Goal: Task Accomplishment & Management: Manage account settings

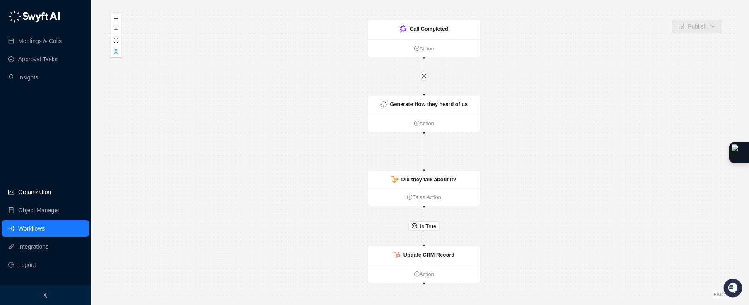
click at [46, 194] on link "Organization" at bounding box center [34, 192] width 33 height 17
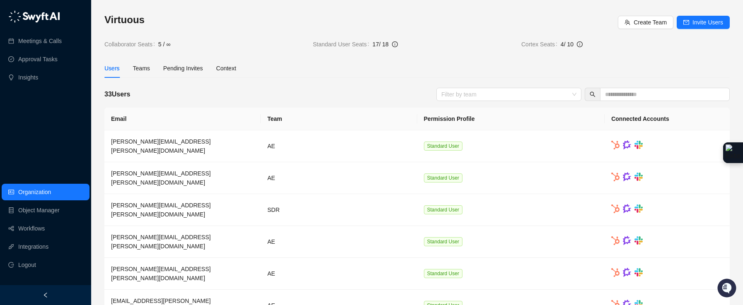
drag, startPoint x: 377, startPoint y: 43, endPoint x: 382, endPoint y: 44, distance: 5.4
click at [382, 44] on span "17 / 18" at bounding box center [381, 44] width 16 height 7
drag, startPoint x: 378, startPoint y: 45, endPoint x: 374, endPoint y: 45, distance: 4.6
click at [378, 45] on span "17 / 18" at bounding box center [381, 44] width 16 height 7
drag, startPoint x: 373, startPoint y: 45, endPoint x: 379, endPoint y: 45, distance: 5.4
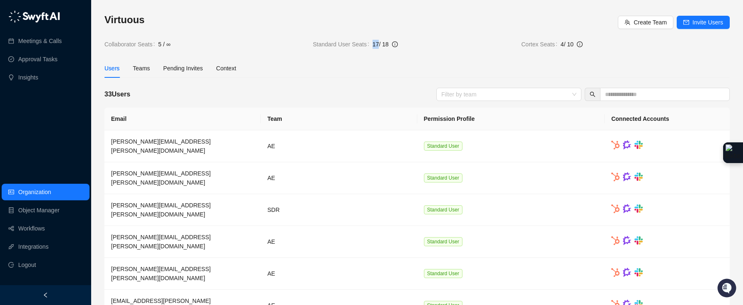
click at [379, 45] on span "17 / 18" at bounding box center [381, 44] width 16 height 7
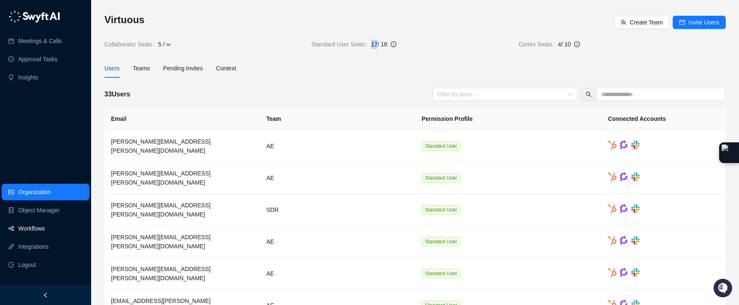
click at [30, 229] on link "Workflows" at bounding box center [31, 228] width 27 height 17
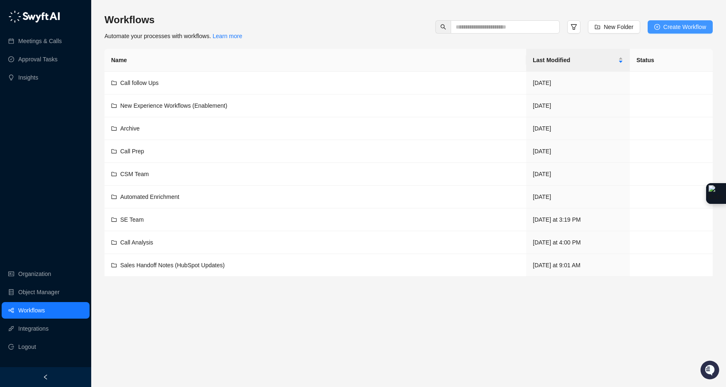
click at [676, 27] on span "Create Workflow" at bounding box center [684, 26] width 43 height 9
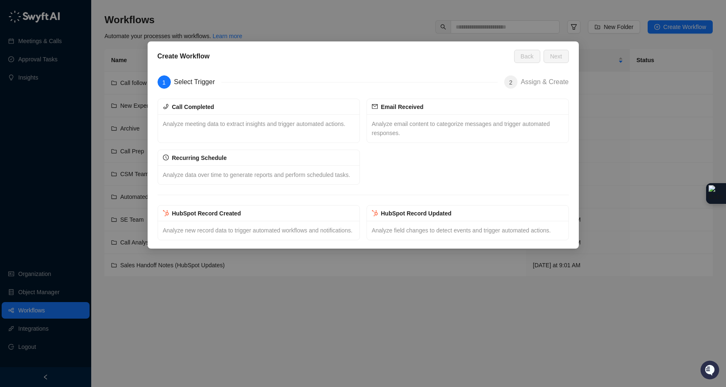
click at [249, 293] on div "Create Workflow Back Next 1 Select Trigger 2 Assign & Create Call Completed Ana…" at bounding box center [363, 193] width 726 height 387
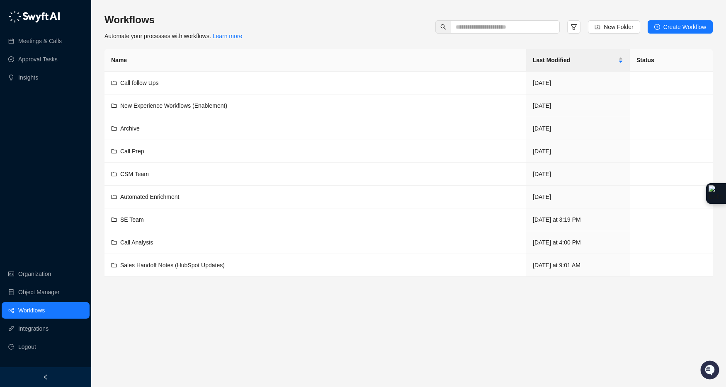
click at [45, 302] on link "Workflows" at bounding box center [31, 310] width 27 height 17
click at [41, 271] on link "Organization" at bounding box center [34, 274] width 33 height 17
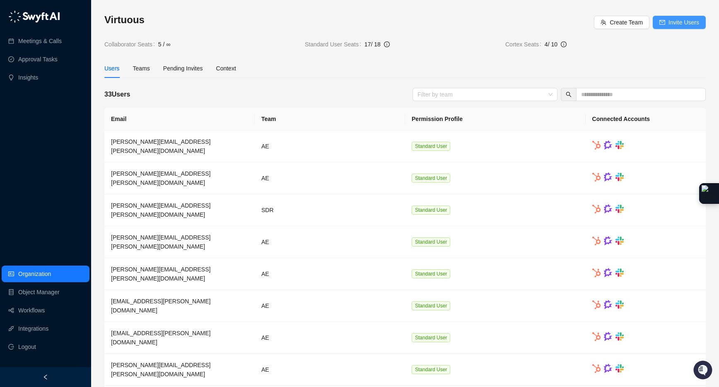
click at [673, 21] on span "Invite Users" at bounding box center [684, 22] width 31 height 9
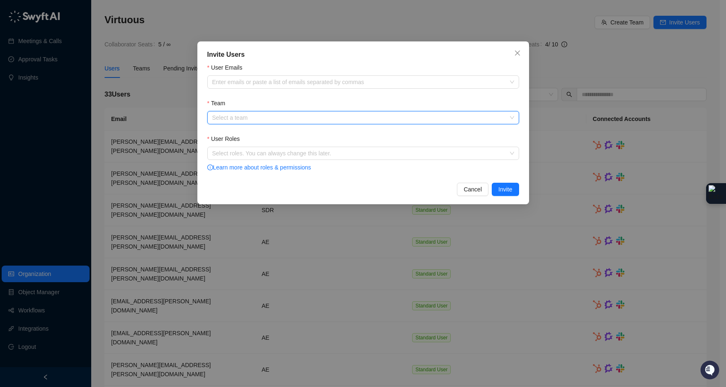
click at [239, 119] on input "Team" at bounding box center [360, 117] width 297 height 12
click at [315, 76] on div "Enter emails or paste a list of emails separated by commas" at bounding box center [363, 81] width 312 height 13
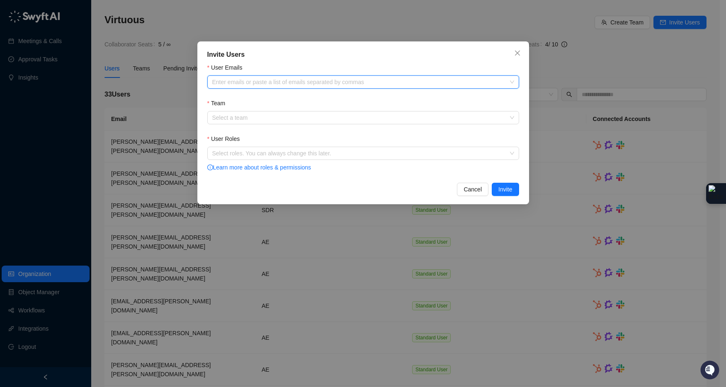
paste input "**********"
type input "**********"
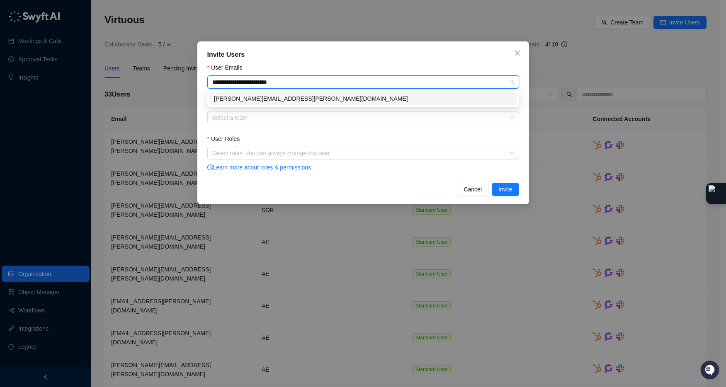
click at [277, 97] on div "[PERSON_NAME][EMAIL_ADDRESS][PERSON_NAME][DOMAIN_NAME]" at bounding box center [363, 98] width 298 height 9
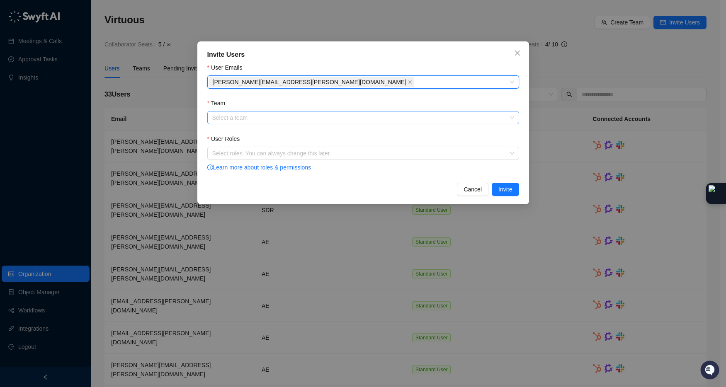
click at [266, 120] on input "Team" at bounding box center [360, 117] width 297 height 12
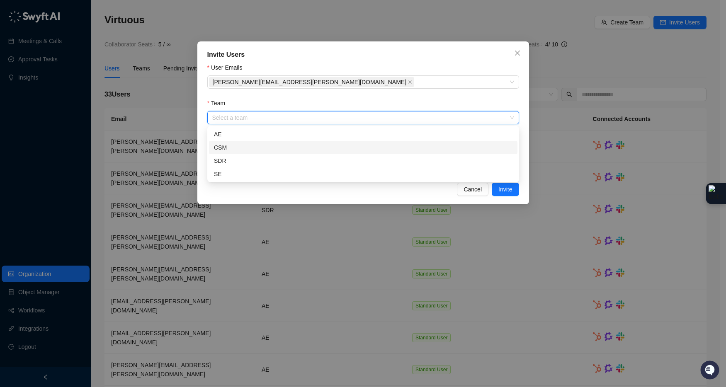
click at [258, 149] on div "CSM" at bounding box center [363, 147] width 298 height 9
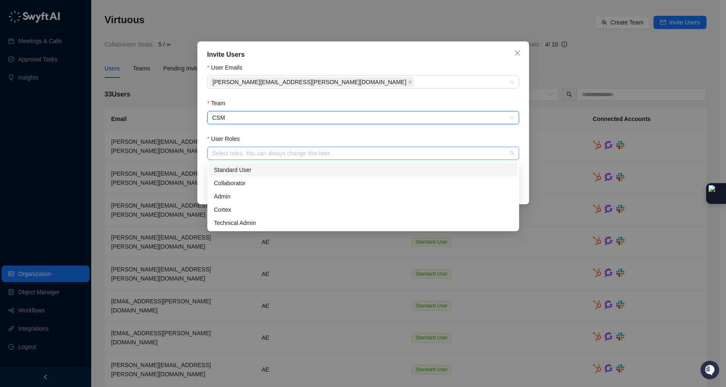
click at [270, 159] on div "Select roles. You can always change this later." at bounding box center [363, 153] width 312 height 13
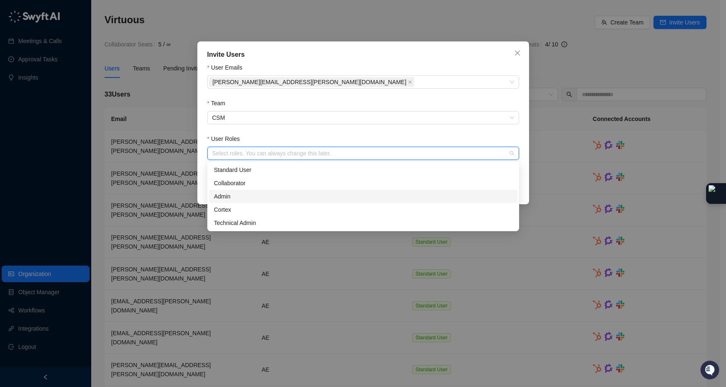
click at [240, 197] on div "Admin" at bounding box center [363, 196] width 298 height 9
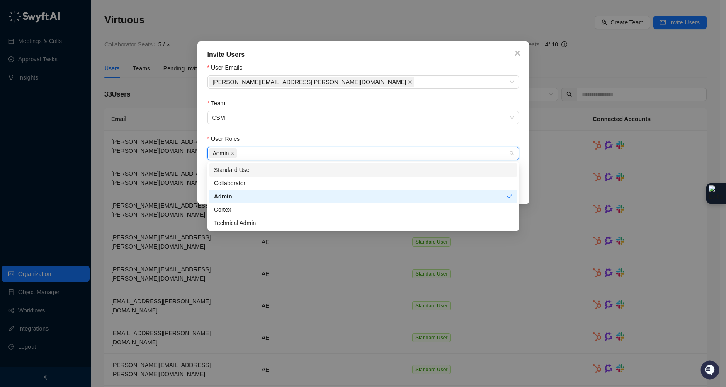
click at [465, 135] on div "User Roles" at bounding box center [363, 140] width 312 height 12
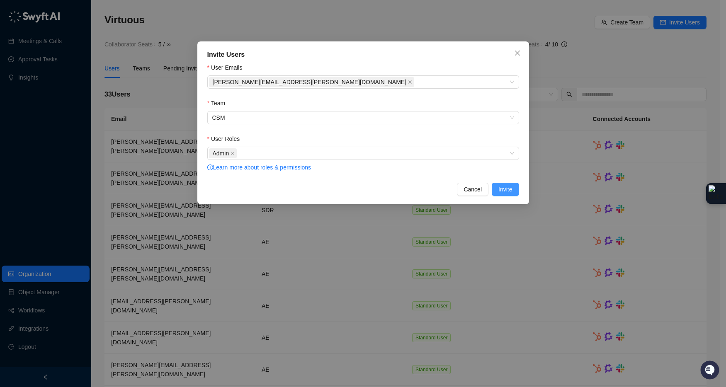
click at [501, 186] on span "Invite" at bounding box center [505, 189] width 14 height 9
